Goal: Transaction & Acquisition: Download file/media

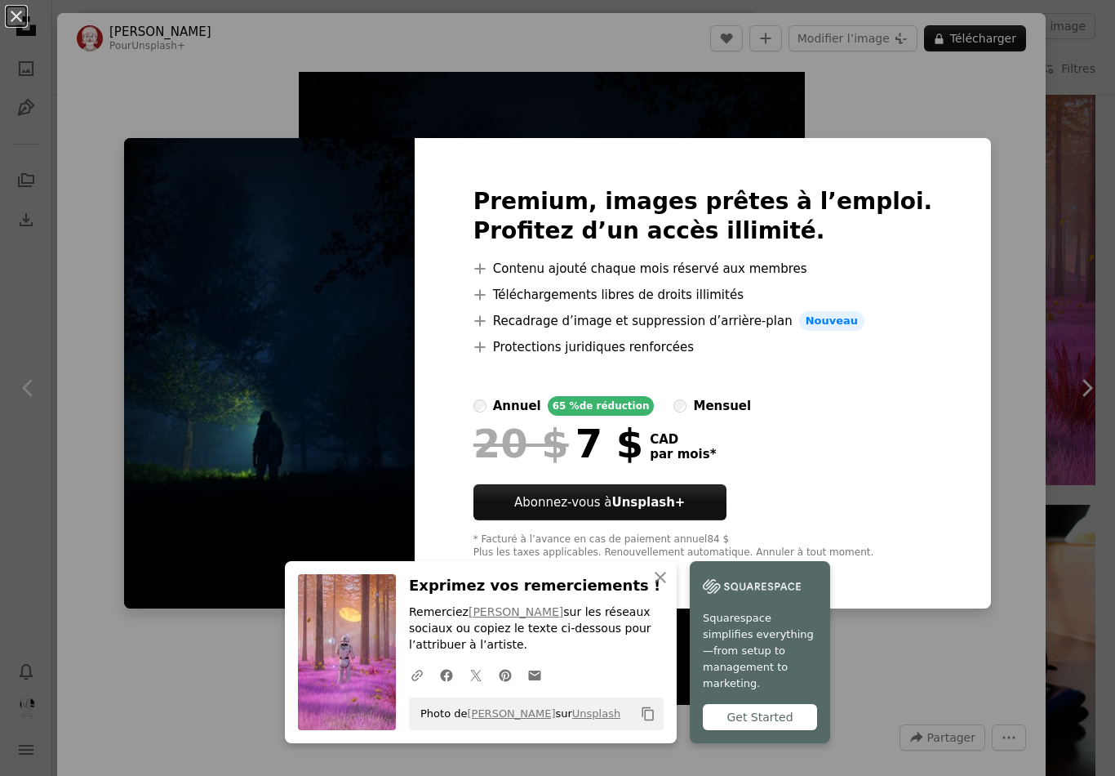
scroll to position [58, 0]
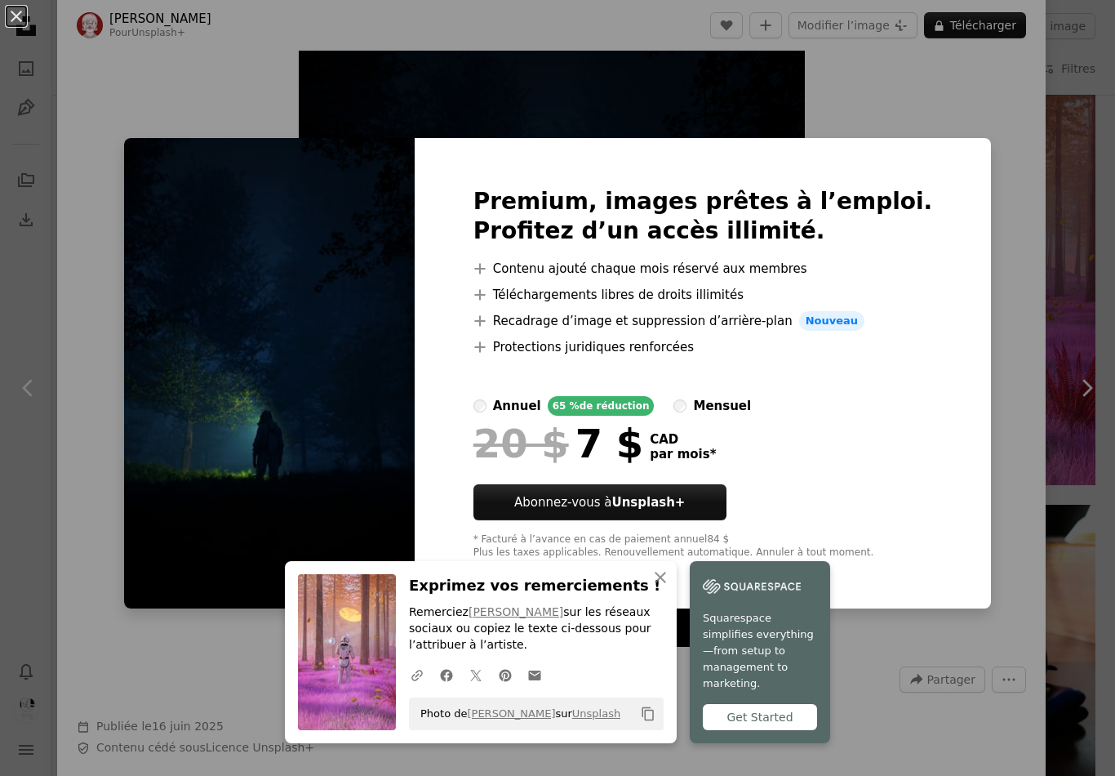
click at [997, 260] on div "An X shape Premium, images prêtes à l’emploi. Profitez d’un accès illimité. A p…" at bounding box center [557, 388] width 1115 height 776
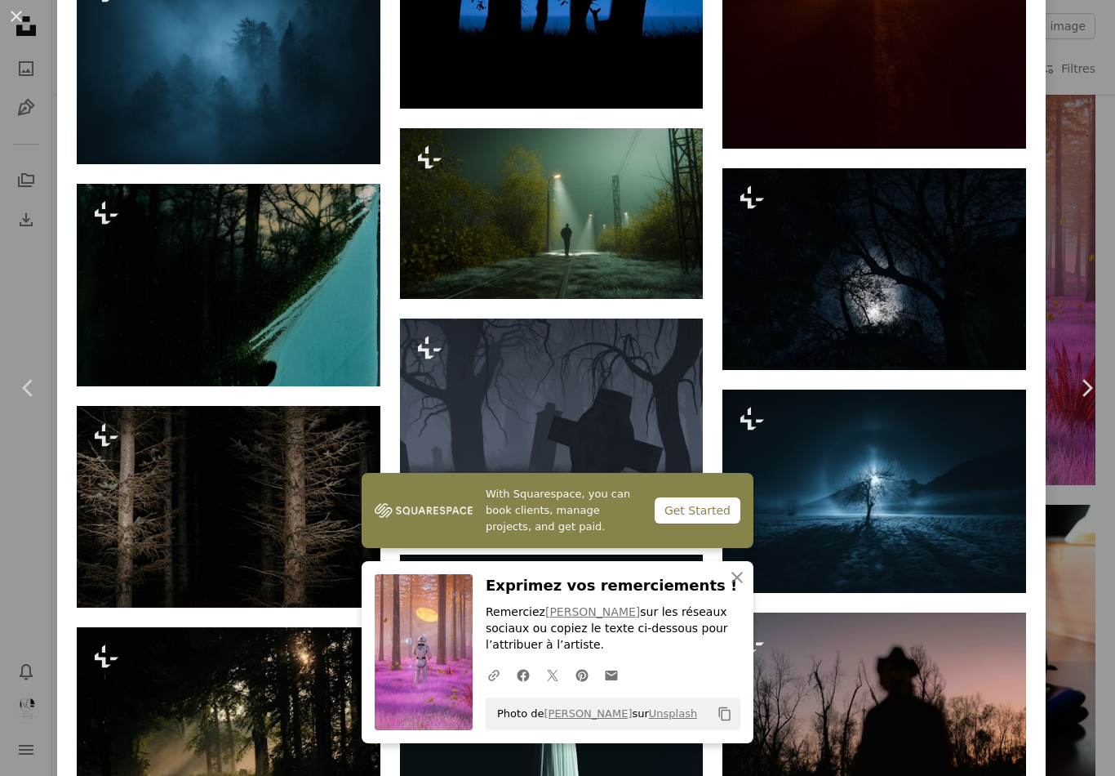
scroll to position [2455, 0]
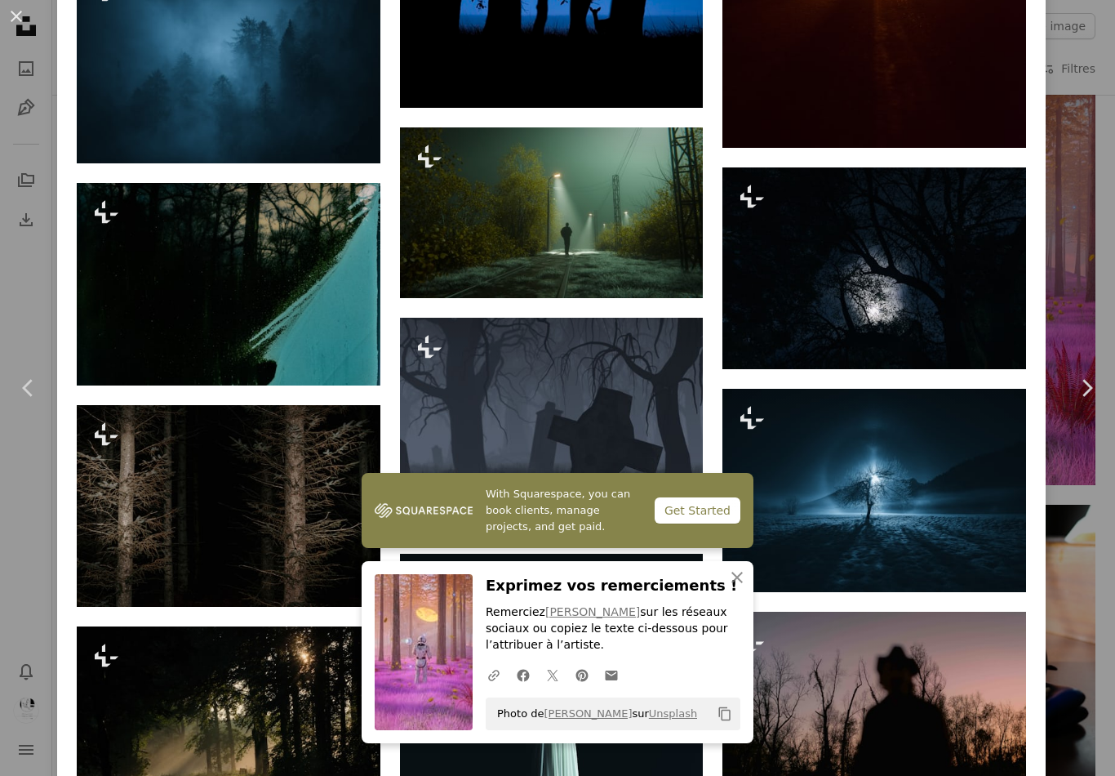
click at [565, 71] on img at bounding box center [552, 22] width 304 height 171
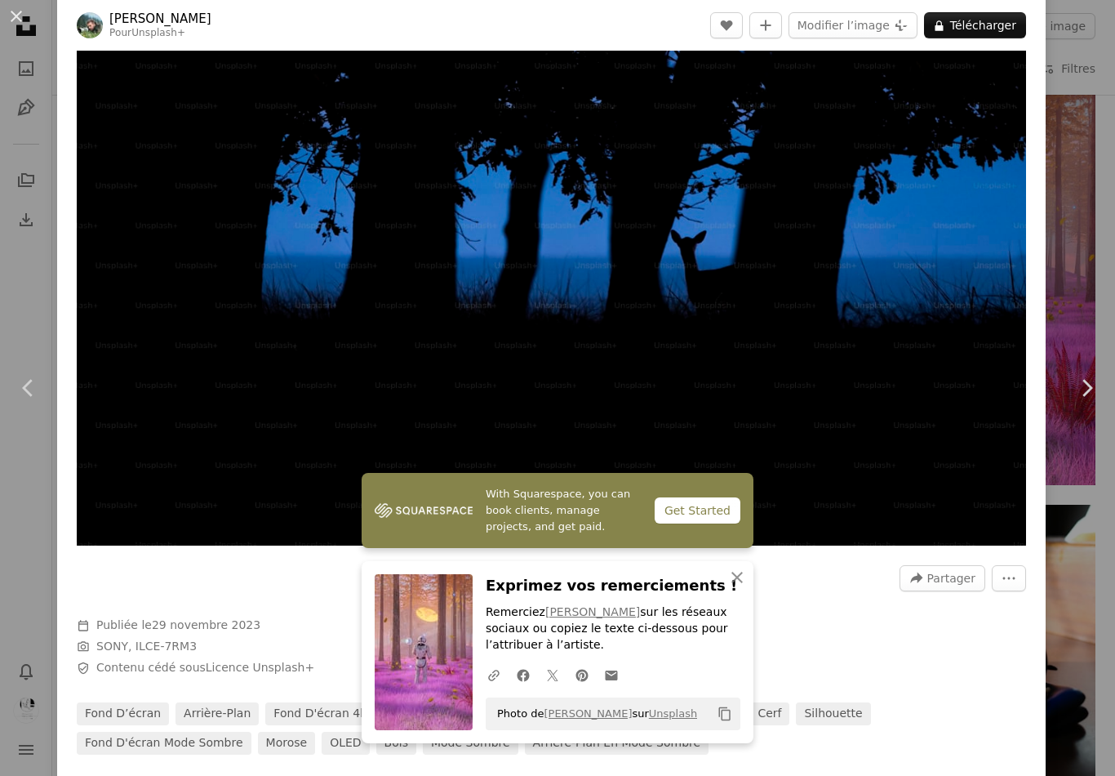
scroll to position [60, 0]
click at [987, 26] on button "A lock Télécharger" at bounding box center [975, 25] width 102 height 26
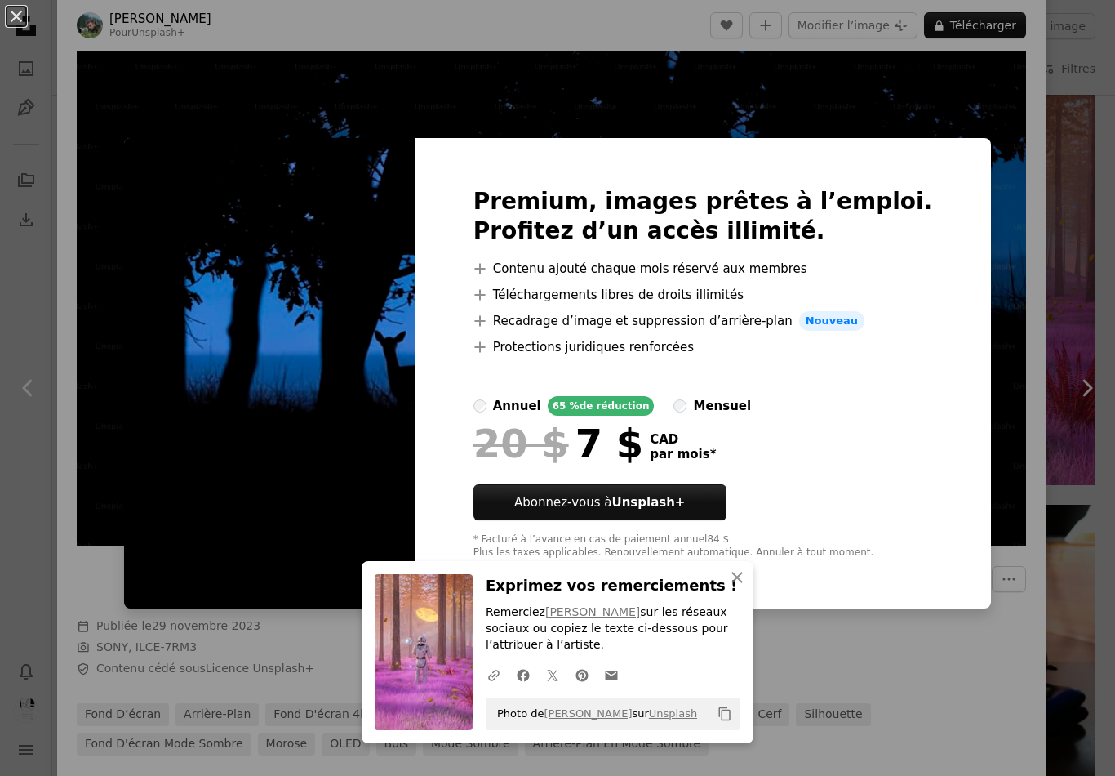
click at [964, 247] on div "An X shape Premium, images prêtes à l’emploi. Profitez d’un accès illimité. A p…" at bounding box center [557, 388] width 1115 height 776
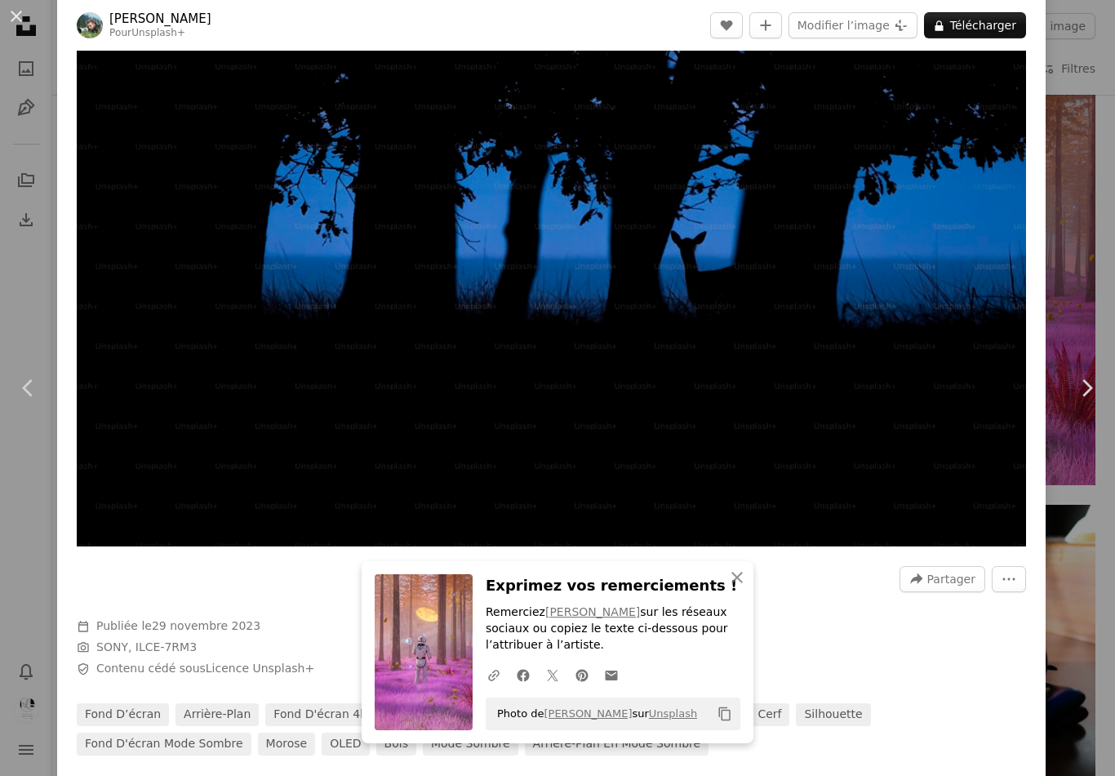
click at [26, 16] on button "An X shape" at bounding box center [17, 17] width 20 height 20
